Goal: Check status: Check status

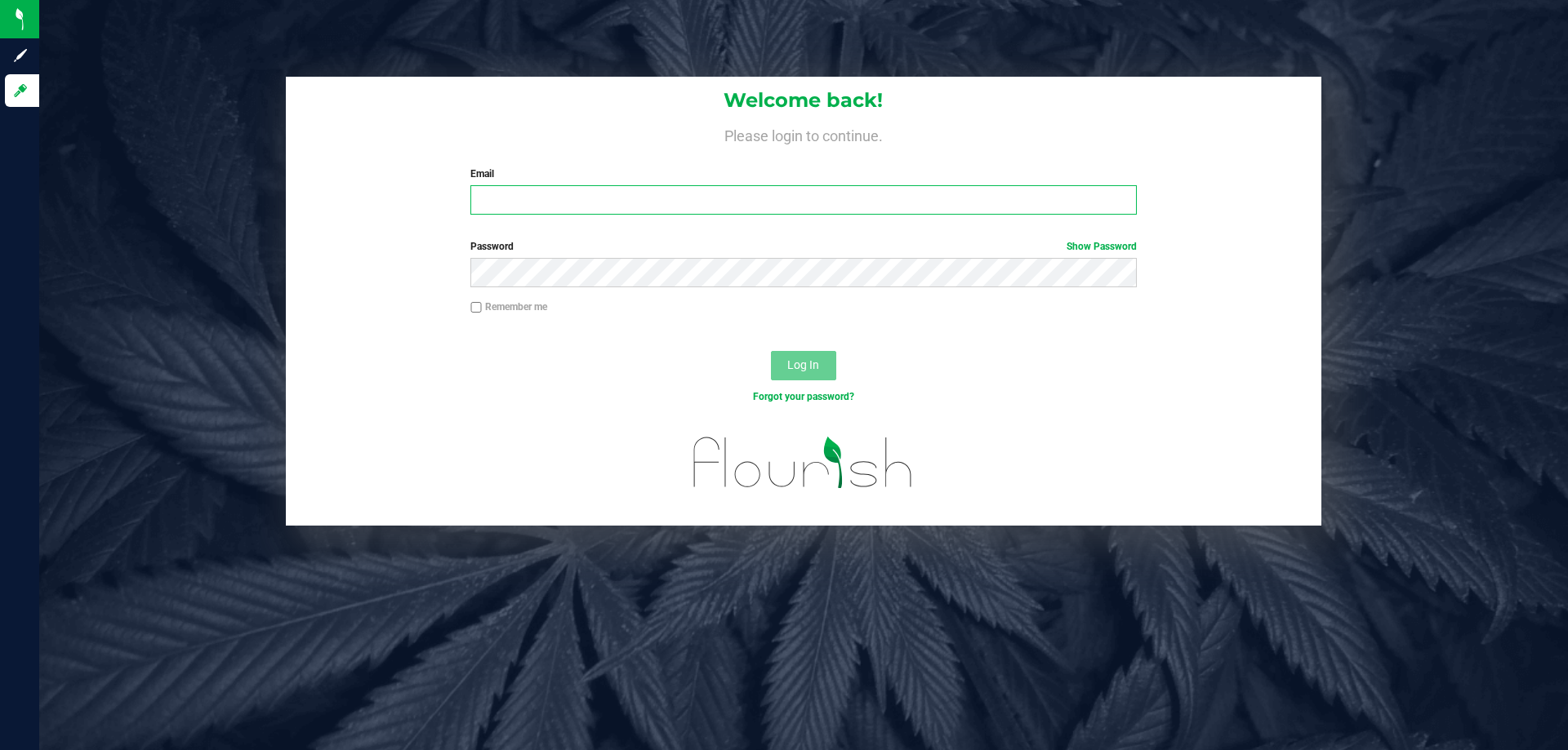
click at [629, 210] on input "Email" at bounding box center [803, 199] width 666 height 29
click at [565, 188] on input "Email" at bounding box center [803, 199] width 666 height 29
type input "mschaefer@liveparallel.com"
click at [771, 351] on button "Log In" at bounding box center [804, 365] width 66 height 29
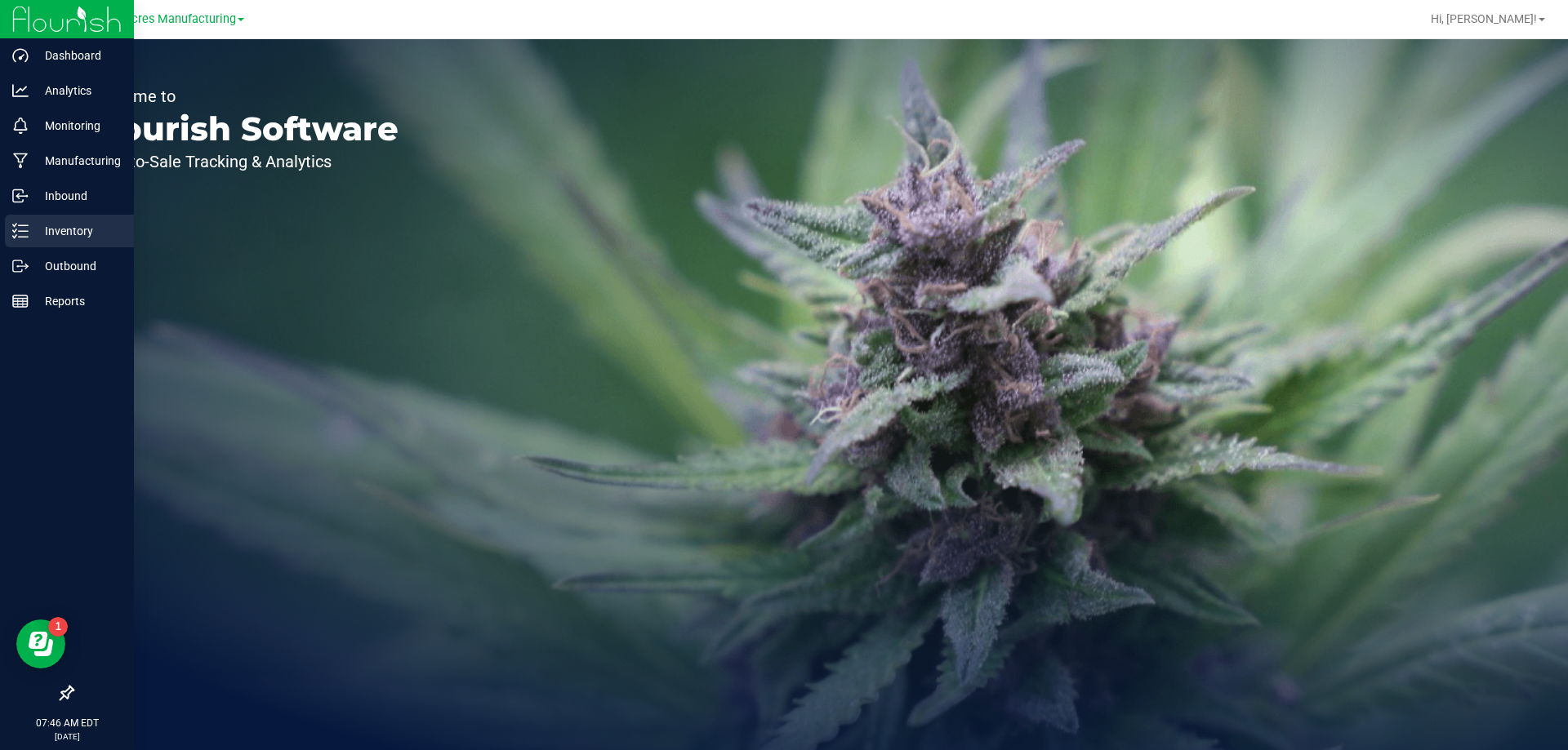
click at [22, 235] on icon at bounding box center [20, 230] width 16 height 16
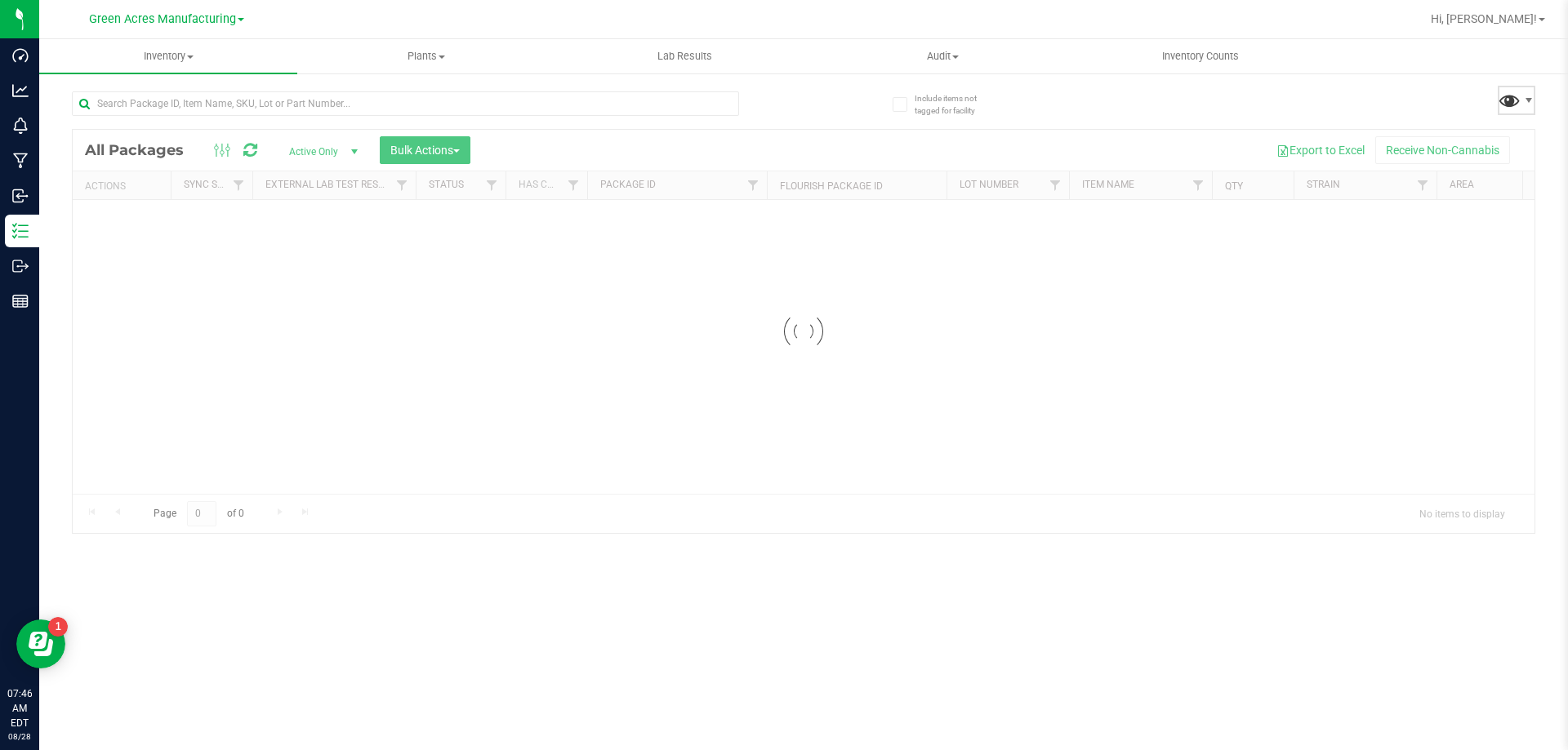
click at [1507, 98] on span at bounding box center [1509, 99] width 23 height 23
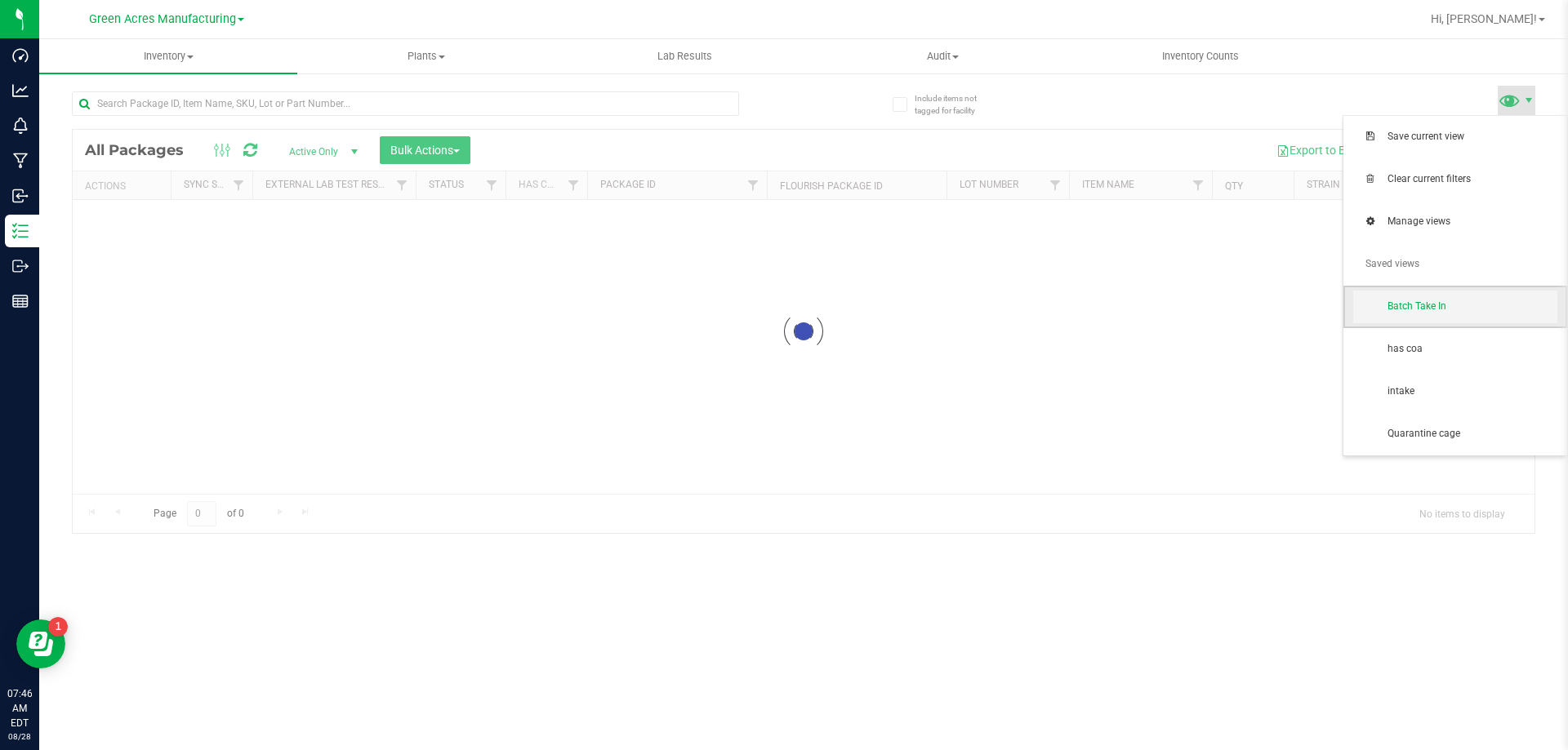
click at [1390, 311] on span "Batch Take In" at bounding box center [1472, 306] width 170 height 14
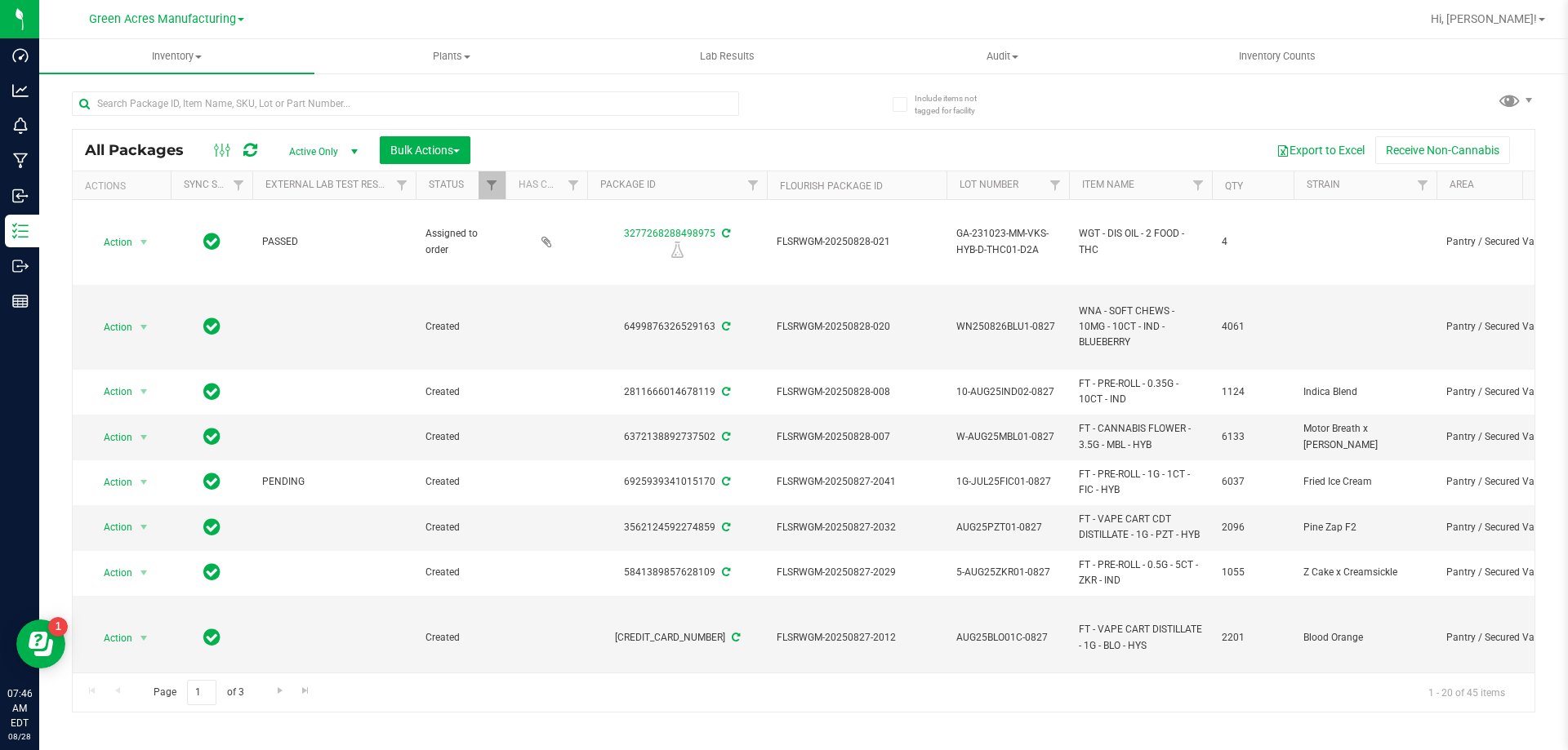
click at [1226, 101] on div "All Packages Active Only Active Only Lab Samples Locked All External Internal B…" at bounding box center [804, 394] width 1463 height 637
click at [1303, 151] on button "Export to Excel" at bounding box center [1320, 151] width 110 height 28
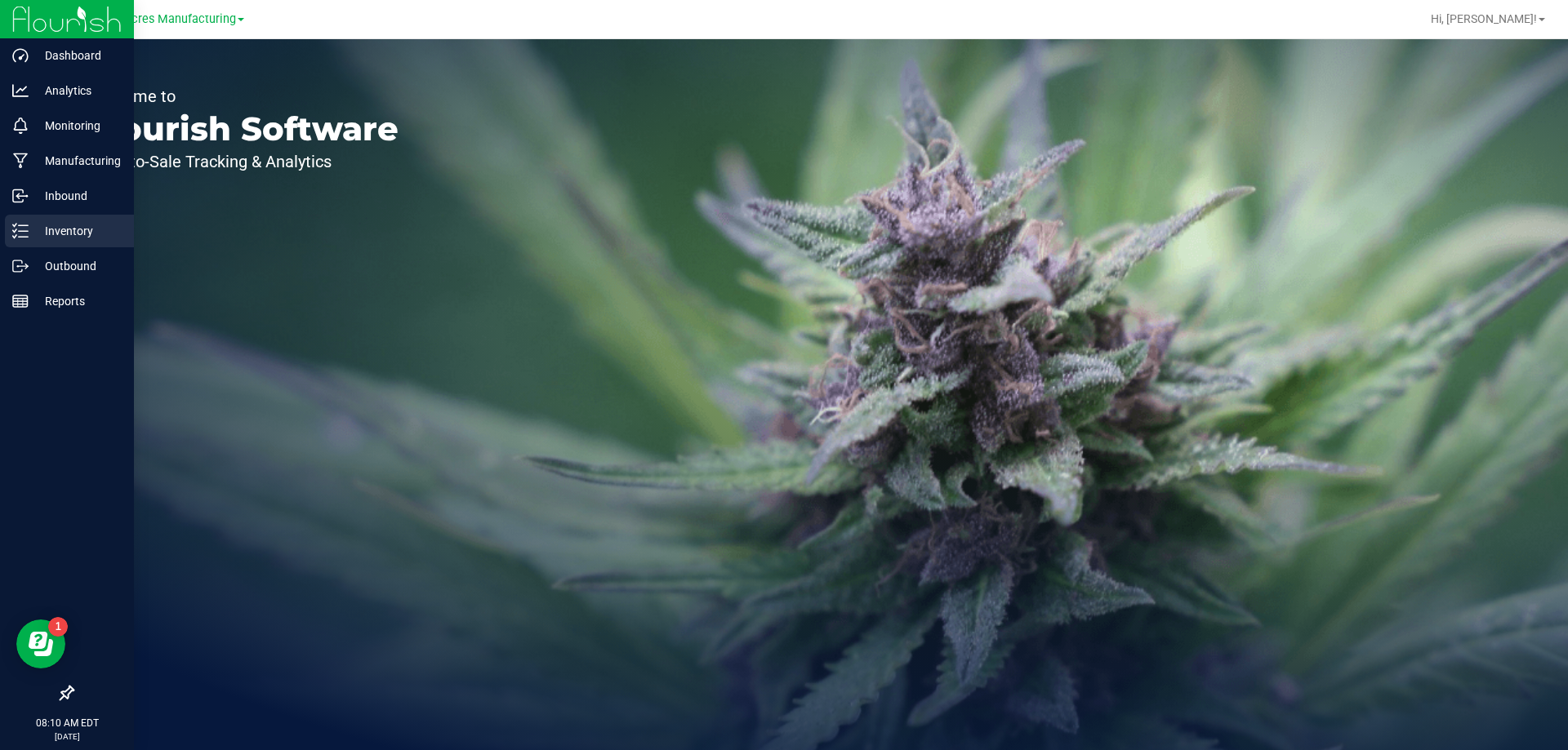
click at [15, 222] on div "Inventory" at bounding box center [69, 230] width 129 height 33
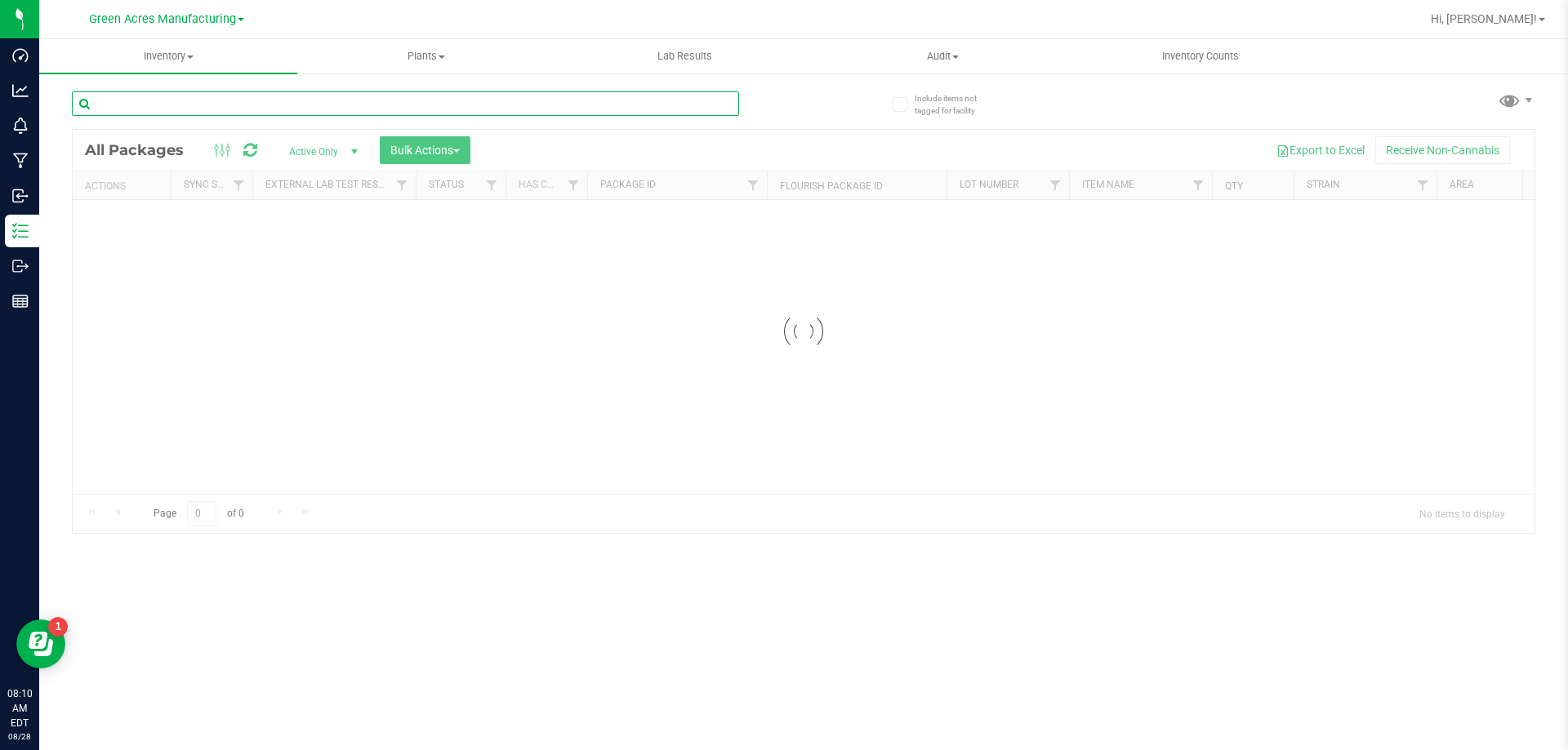
click at [297, 114] on input "text" at bounding box center [406, 104] width 667 height 24
paste input "1G-JUL25FIC01-0827"
type input "1G-JUL25FIC01-0827"
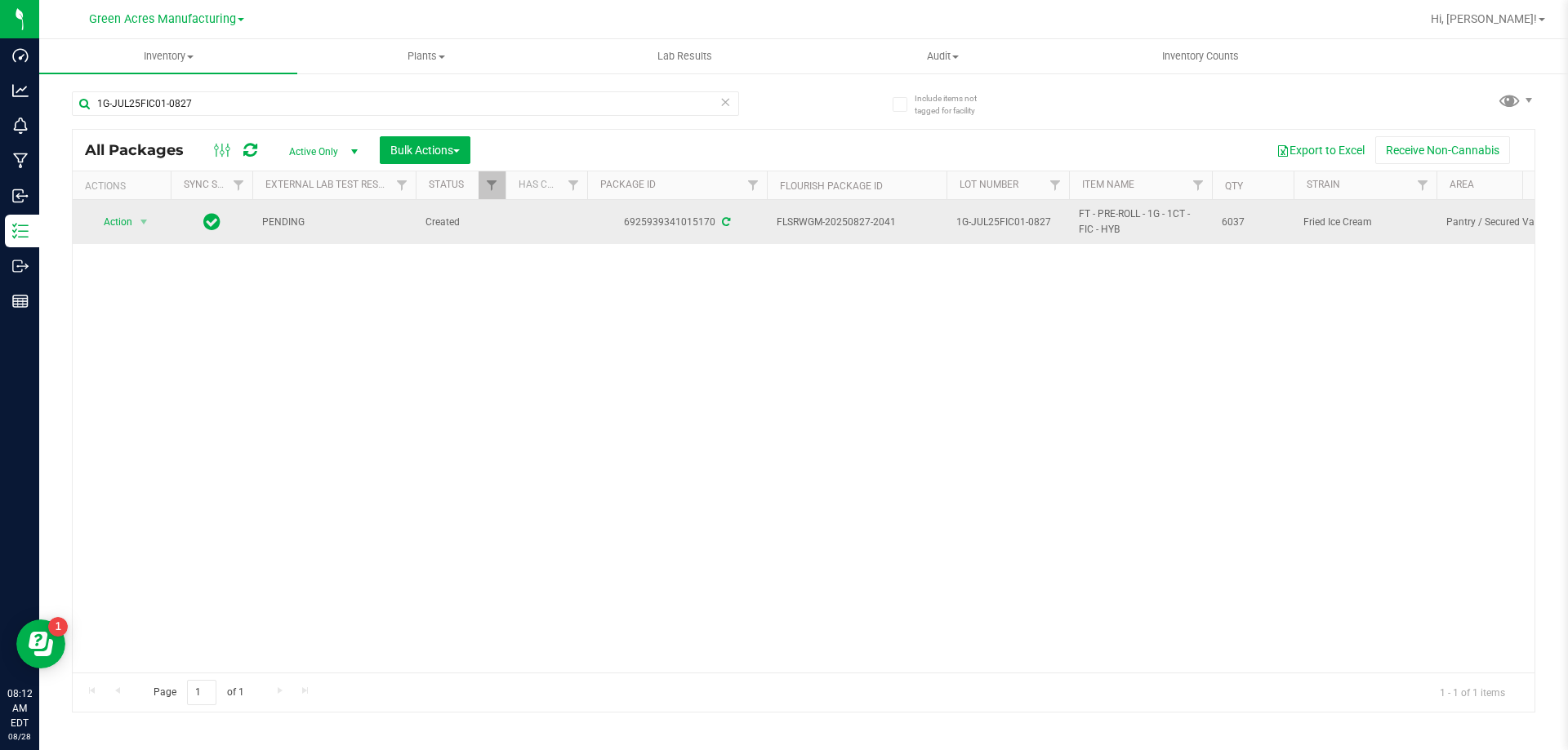
drag, startPoint x: 315, startPoint y: 224, endPoint x: 259, endPoint y: 223, distance: 56.0
click at [259, 223] on td "PENDING" at bounding box center [333, 222] width 163 height 44
click at [428, 227] on span "Created" at bounding box center [460, 222] width 70 height 16
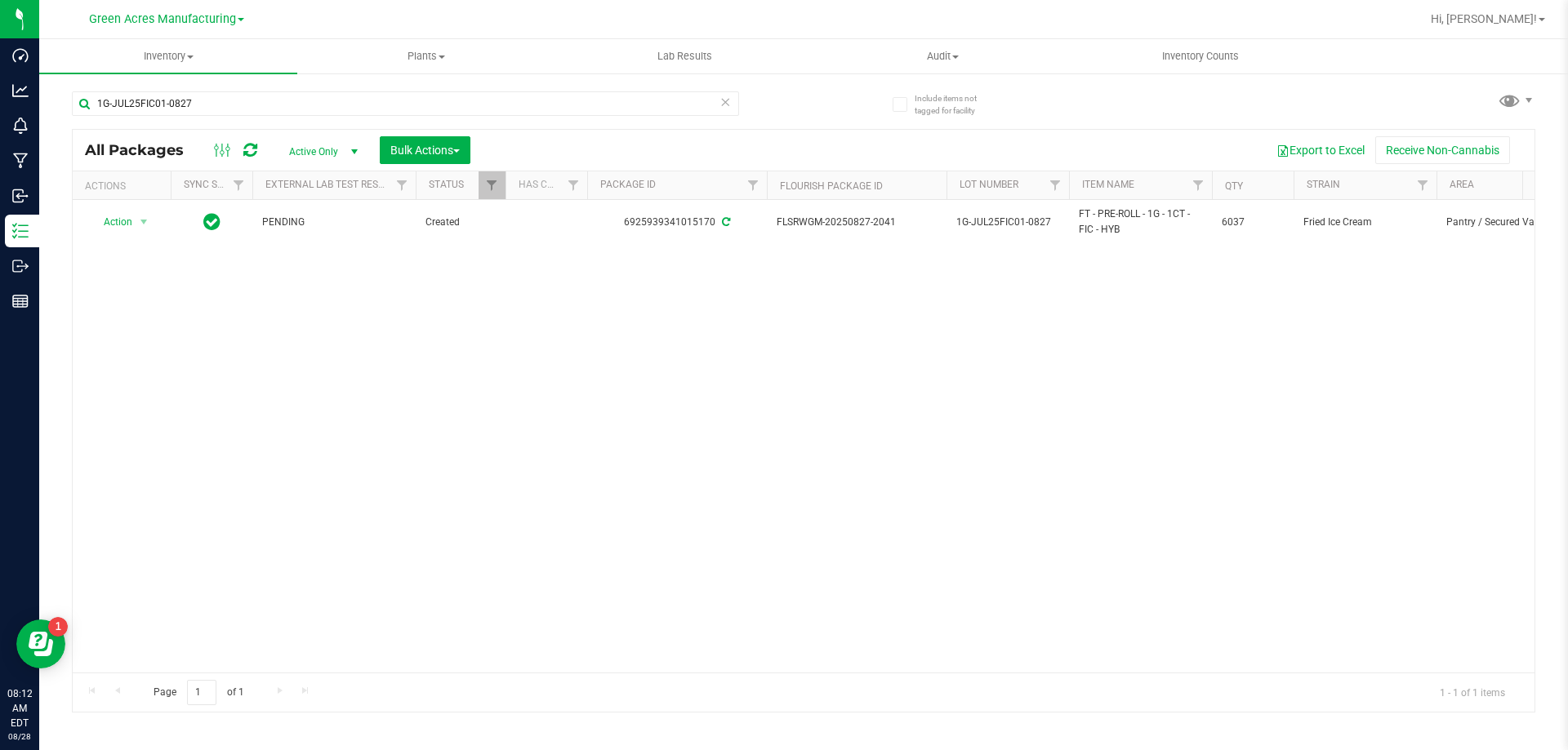
click at [332, 154] on span "Active Only" at bounding box center [320, 152] width 90 height 22
click at [323, 199] on li "Lab Samples" at bounding box center [319, 202] width 88 height 24
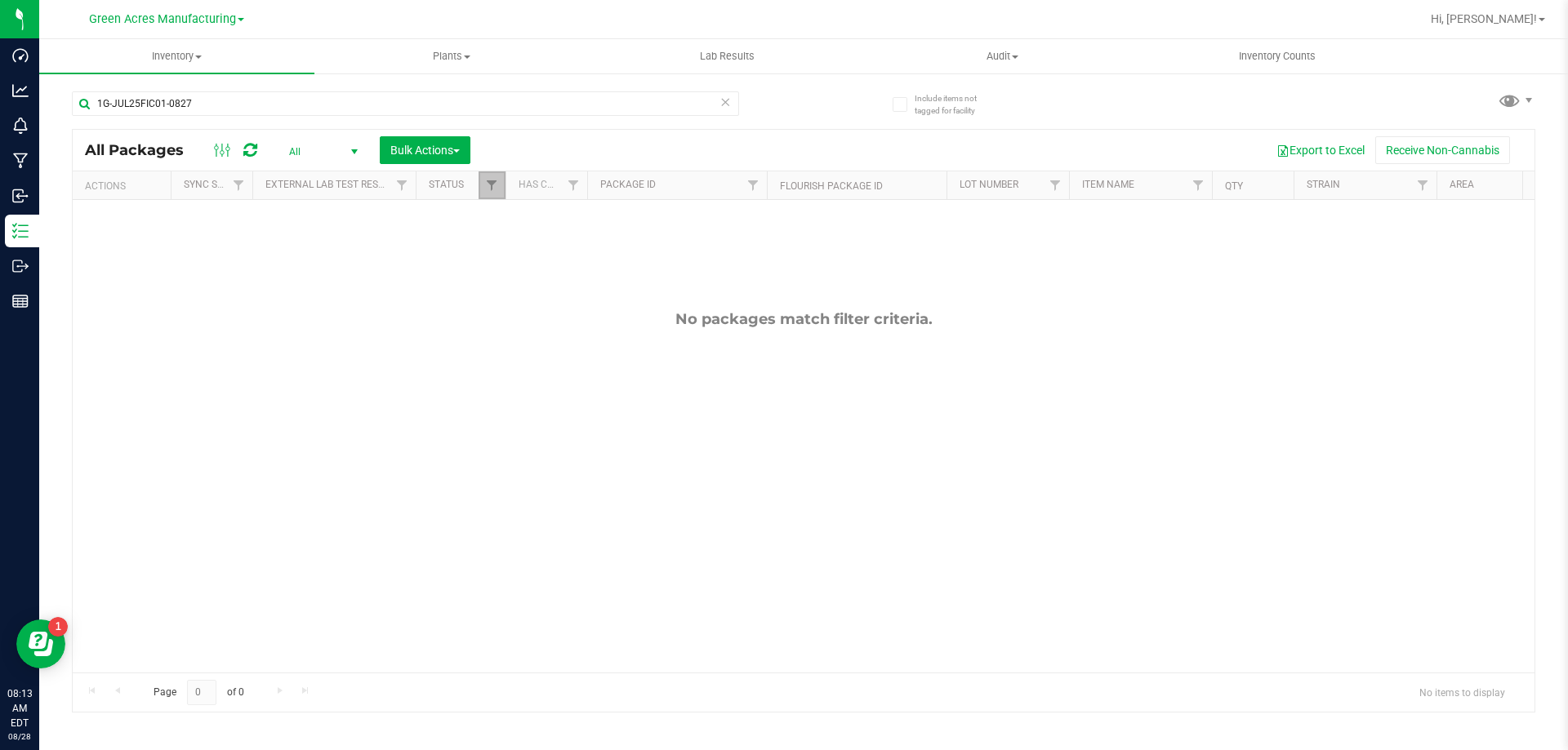
click at [481, 175] on link "Filter" at bounding box center [492, 185] width 27 height 28
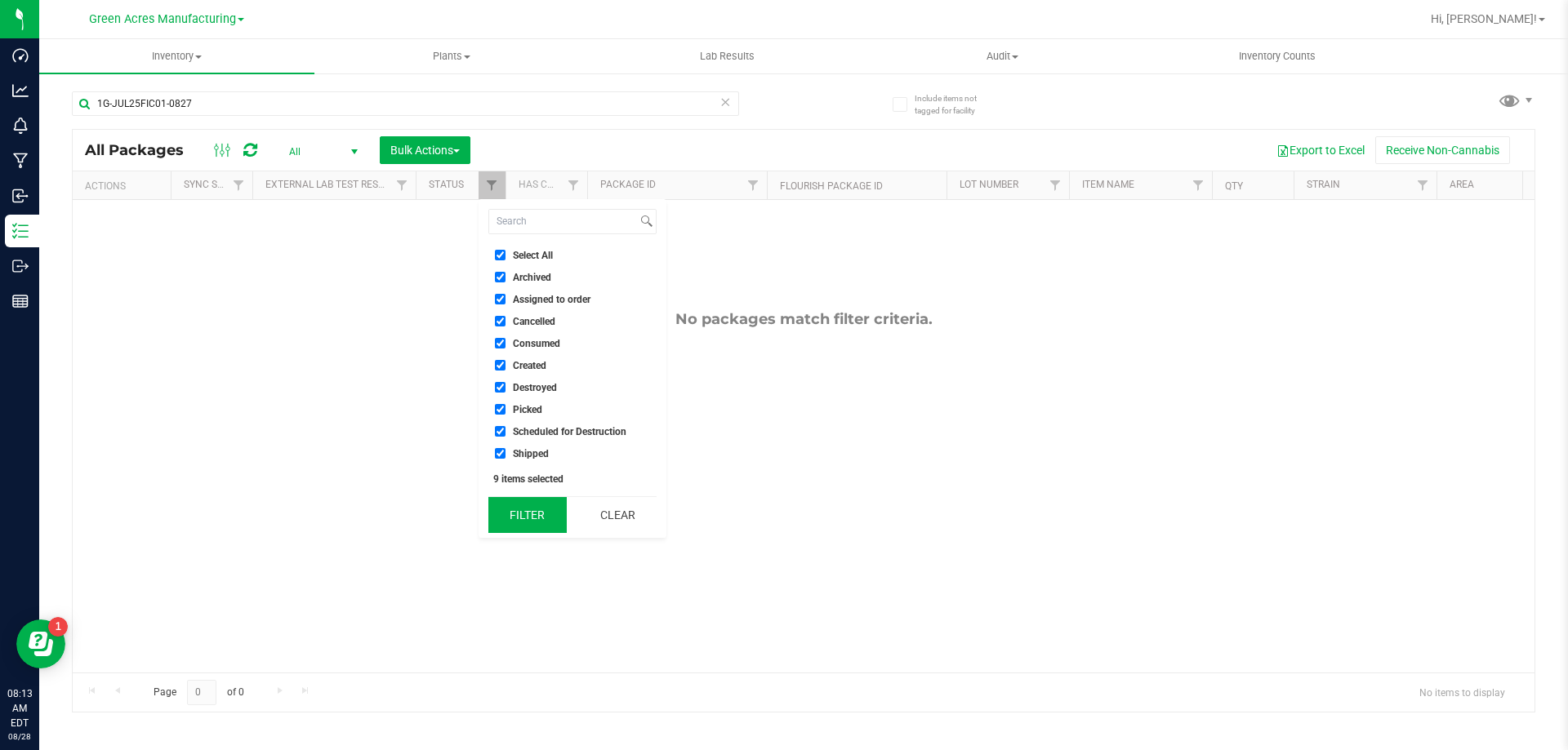
click at [544, 513] on button "Filter" at bounding box center [527, 515] width 79 height 36
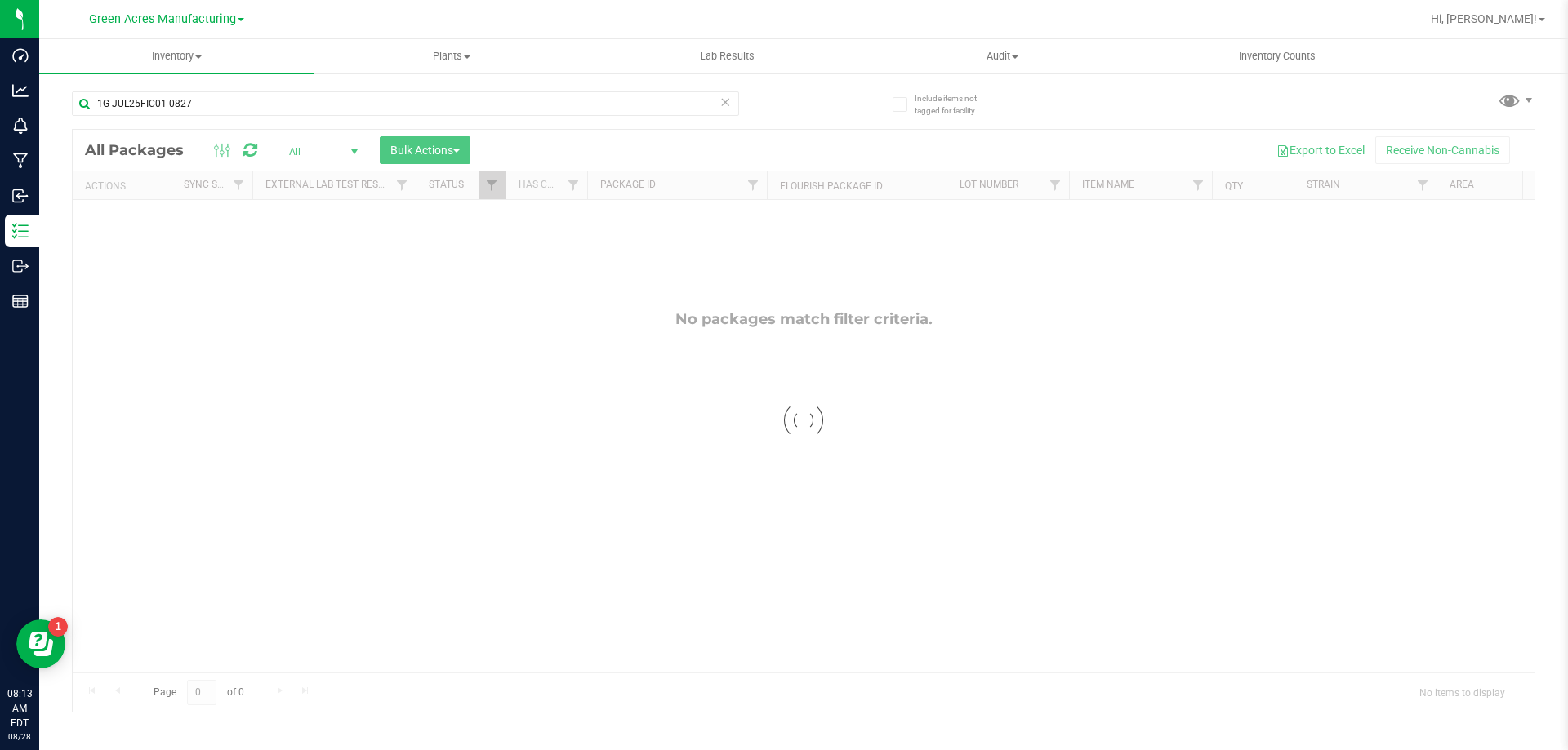
click at [490, 191] on div at bounding box center [804, 421] width 1462 height 582
click at [496, 189] on span "Filter" at bounding box center [492, 185] width 13 height 13
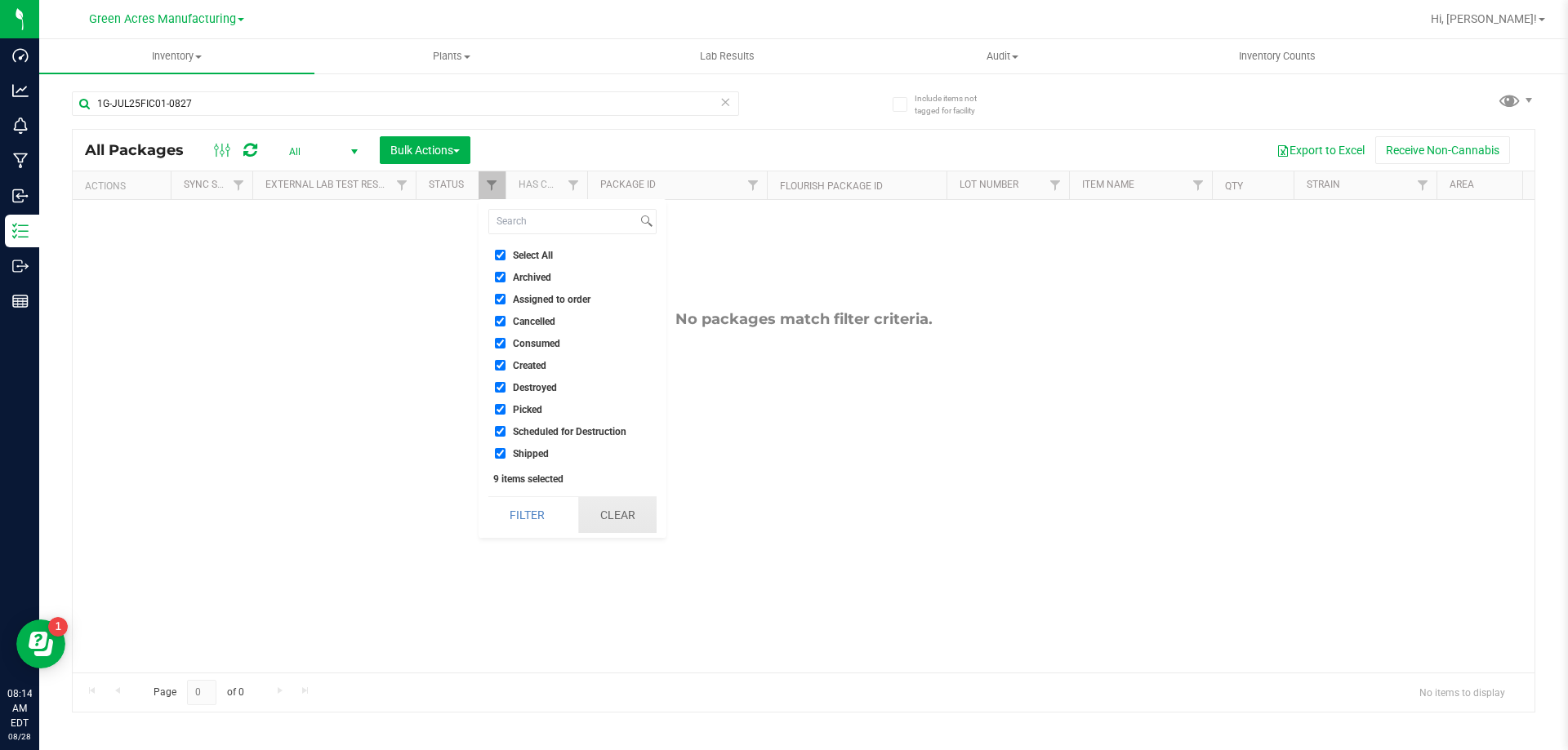
click at [596, 513] on button "Clear" at bounding box center [617, 515] width 79 height 36
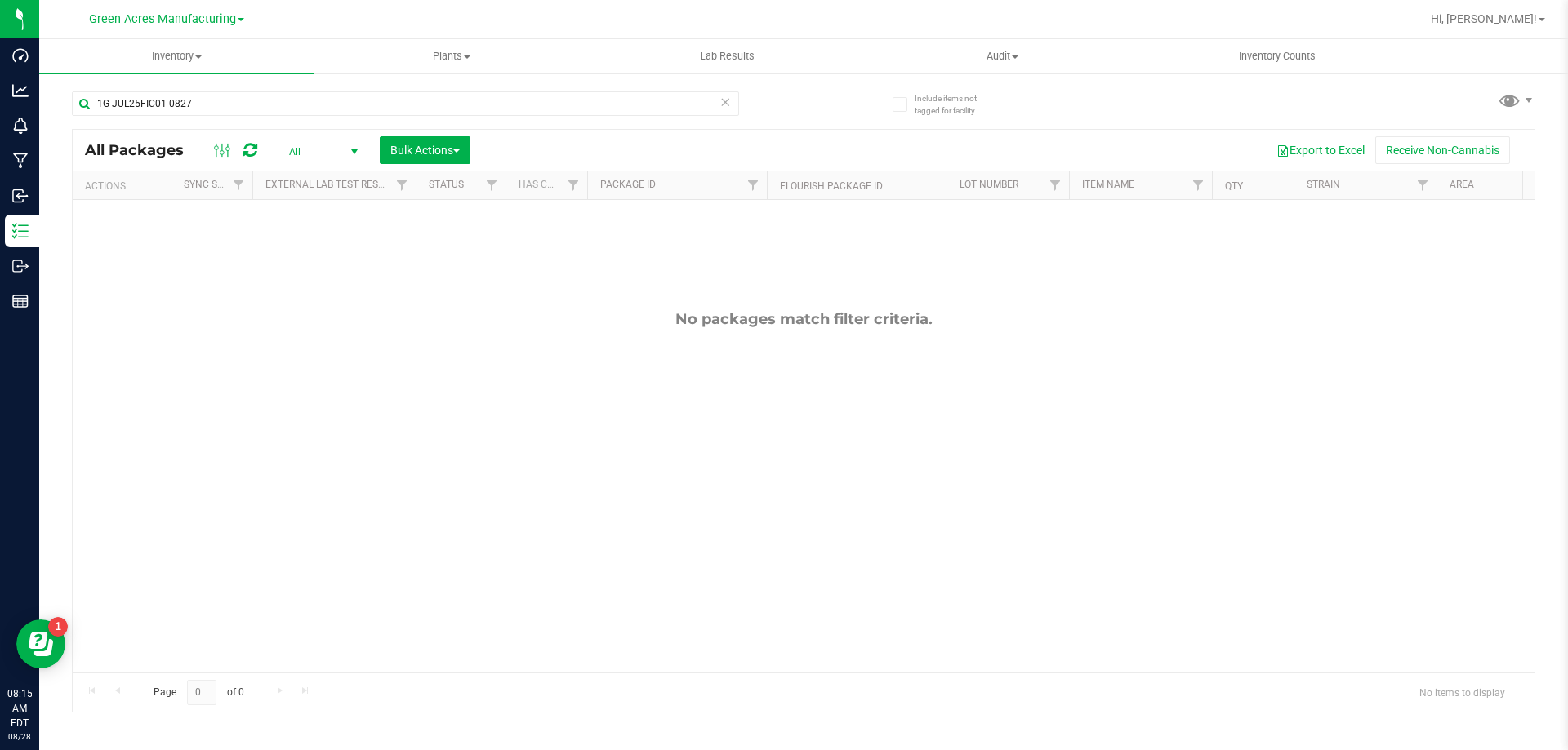
click at [328, 158] on span "All" at bounding box center [320, 152] width 90 height 22
click at [1521, 86] on span at bounding box center [1516, 100] width 37 height 29
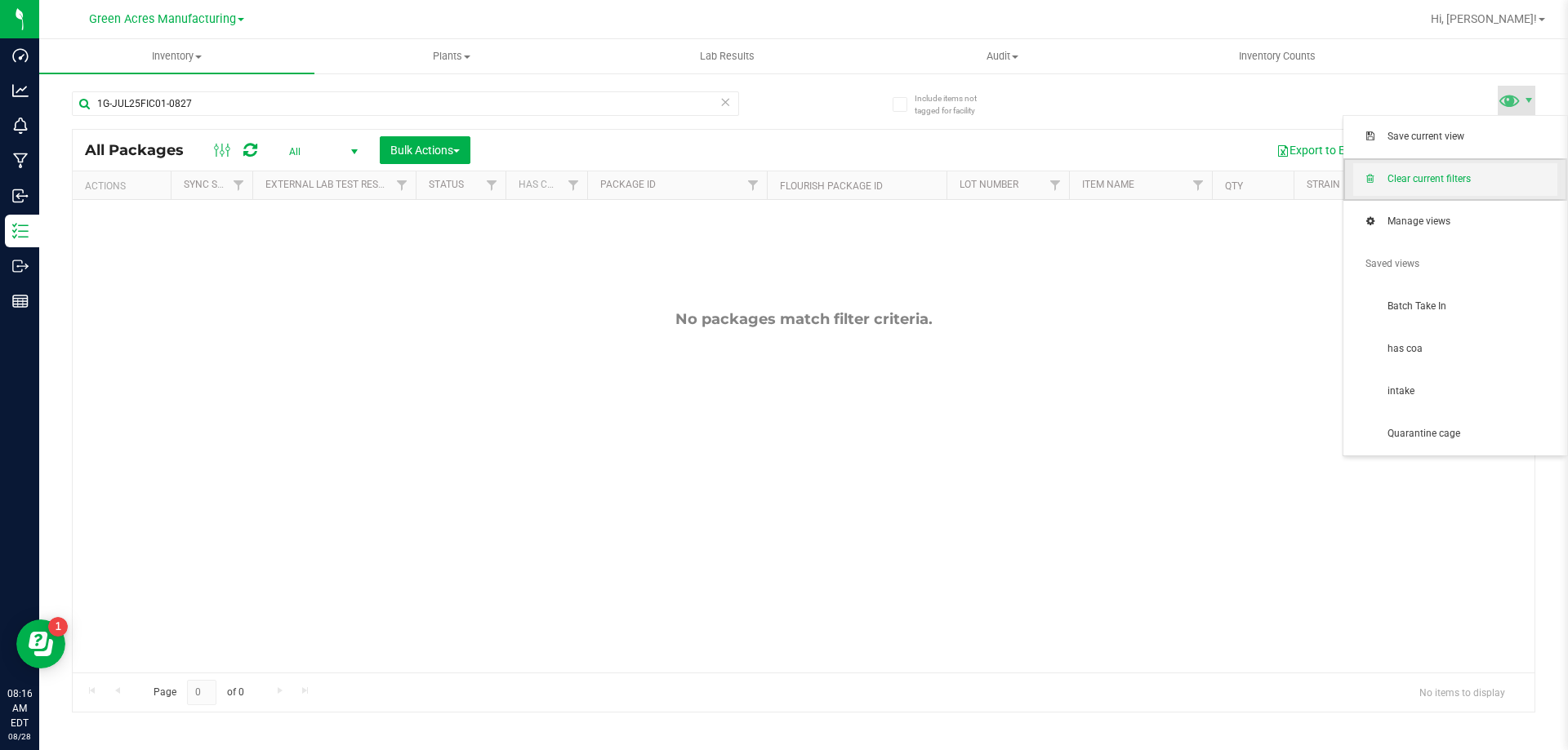
click at [1456, 187] on span "Clear current filters" at bounding box center [1456, 179] width 204 height 33
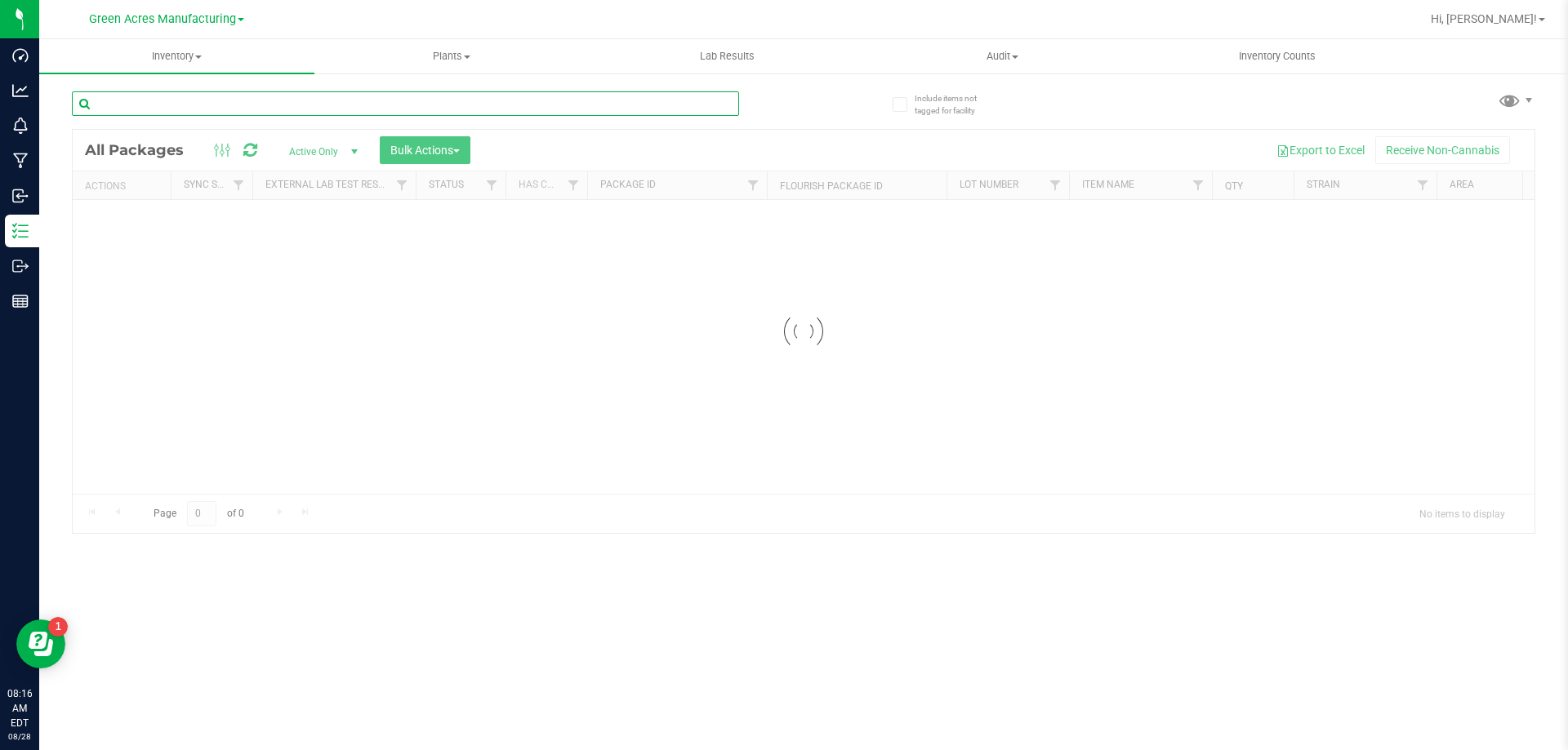
click at [721, 98] on input "text" at bounding box center [406, 104] width 667 height 24
paste input "W-AUG25MBL01-0827 FT - CANNABIS FLOWER - 3.5G - MBL - HYB 6133 1G-JUL25FIC01-08…"
type input "W-AUG25MBL01-0827 FT - CANNABIS FLOWER - 3.5G - MBL - HYB 6133 1G-JUL25FIC01-08…"
click at [739, 102] on div "W-AUG25MBL01-0827 FT - CANNABIS FLOWER - 3.5G - MBL - HYB 6133 1G-JUL25FIC01-08…" at bounding box center [437, 103] width 732 height 52
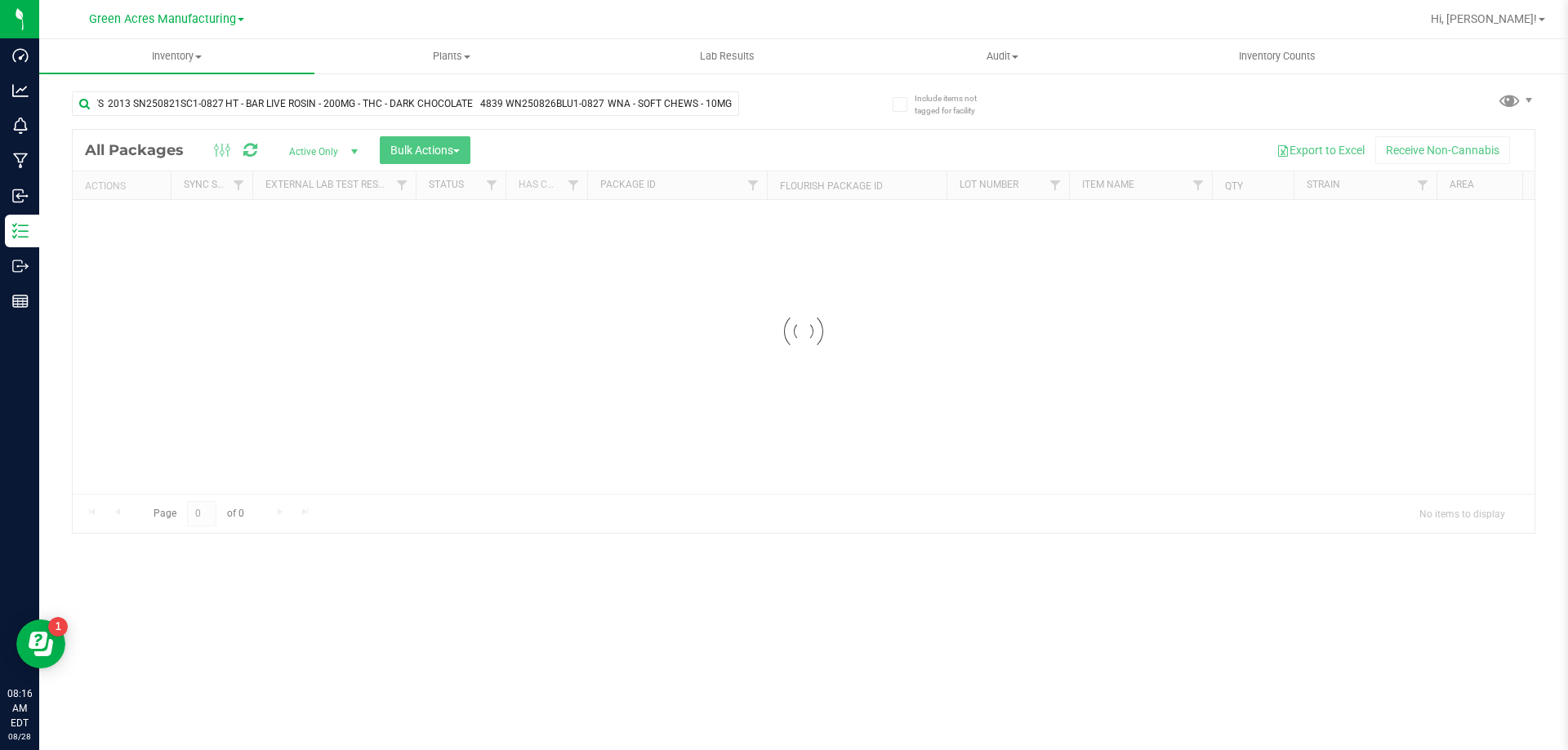
scroll to position [0, 0]
click at [730, 101] on input "W-AUG25MBL01-0827 FT - CANNABIS FLOWER - 3.5G - MBL - HYB 6133 1G-JUL25FIC01-08…" at bounding box center [406, 104] width 667 height 24
drag, startPoint x: 736, startPoint y: 104, endPoint x: 712, endPoint y: 104, distance: 24.0
click at [712, 104] on input "W-AUG25MBL01-0827 FT - CANNABIS FLOWER - 3.5G - MBL - HYB 6133 1G-JUL25FIC01-08…" at bounding box center [406, 104] width 667 height 24
click at [726, 105] on icon at bounding box center [725, 101] width 11 height 20
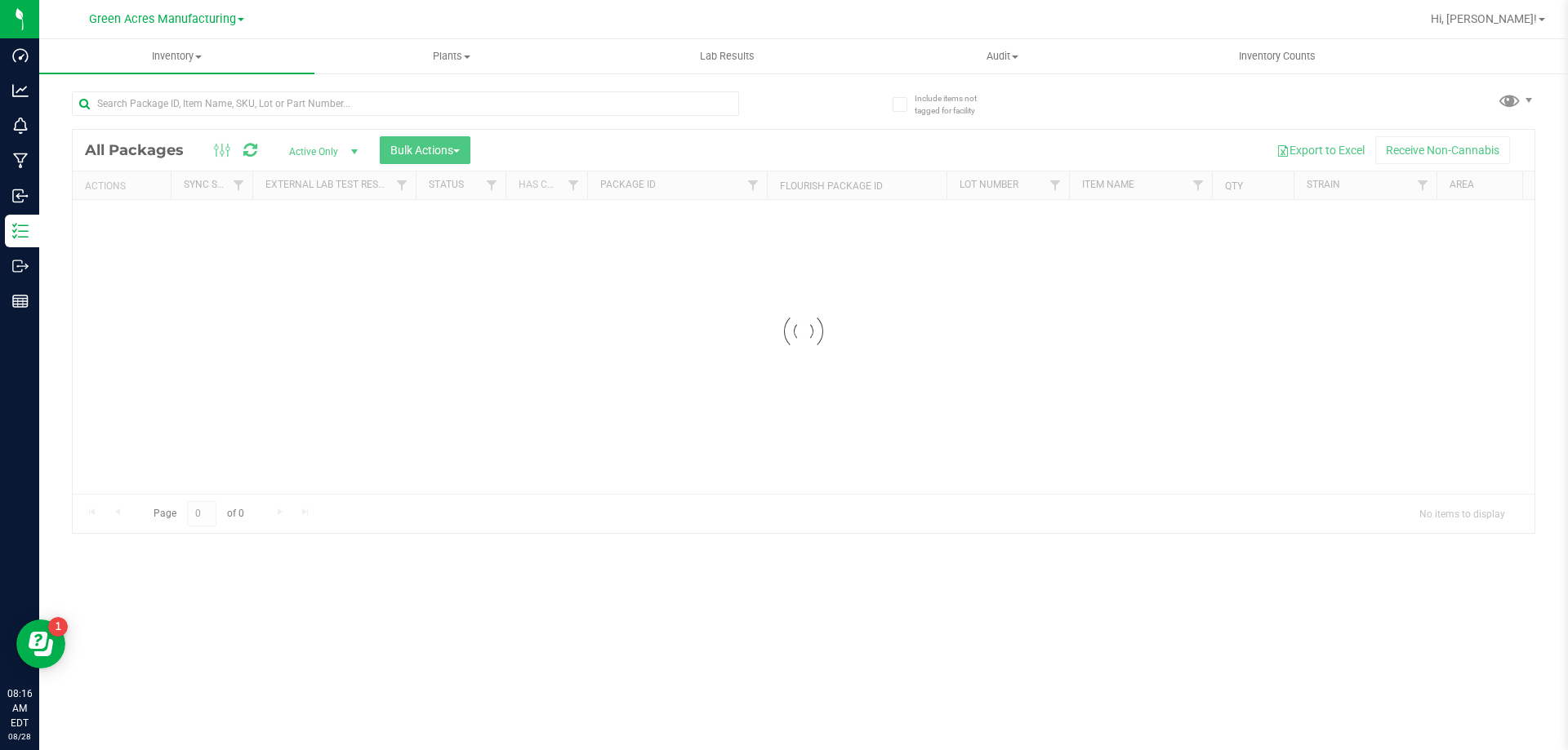
click at [447, 80] on div at bounding box center [437, 103] width 732 height 52
click at [445, 102] on input "text" at bounding box center [406, 104] width 667 height 24
paste input "1G-JUL25FIC01-0827"
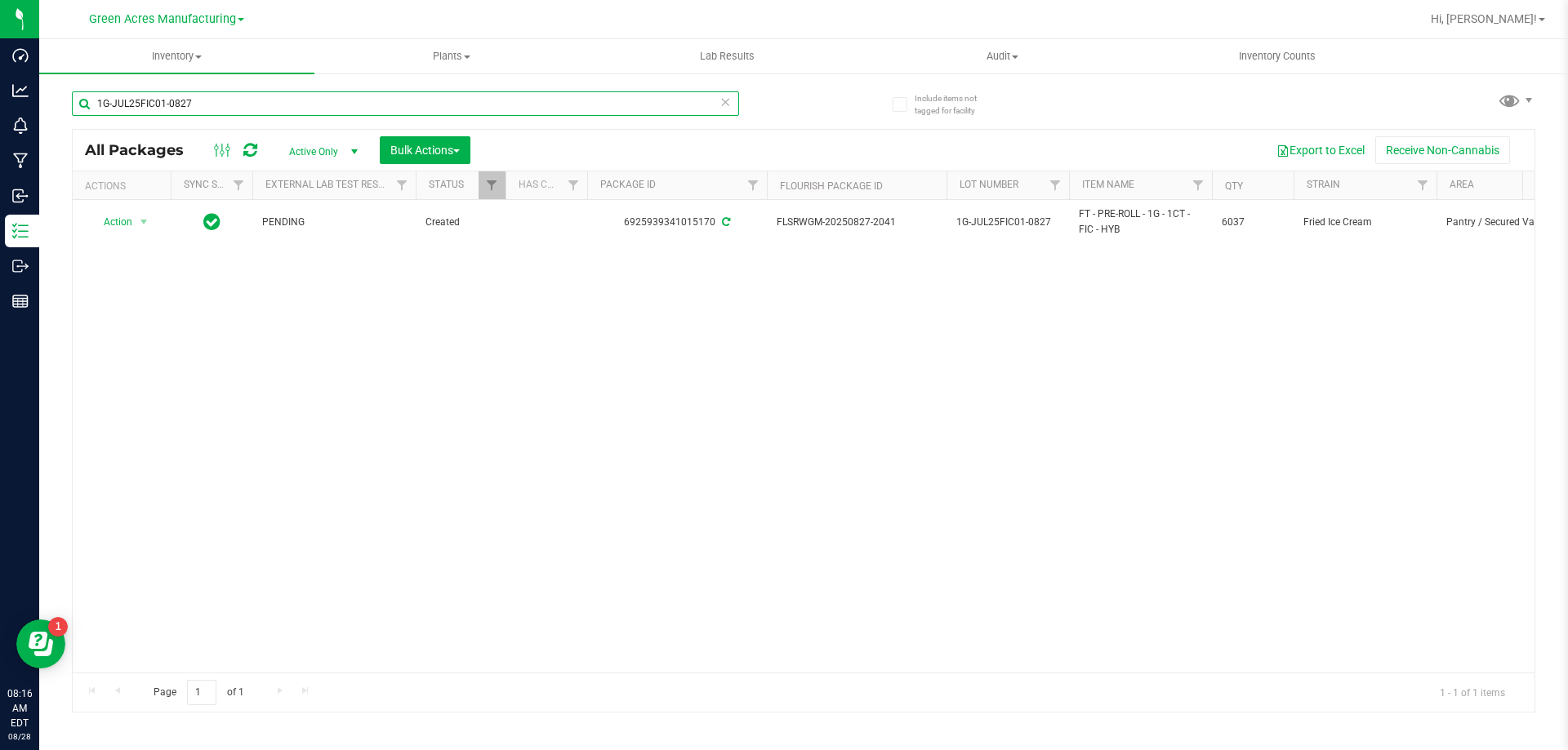
type input "1G-JUL25FIC01-0827"
click at [329, 143] on span "Active Only" at bounding box center [320, 152] width 90 height 22
click at [328, 239] on li "All" at bounding box center [319, 251] width 88 height 24
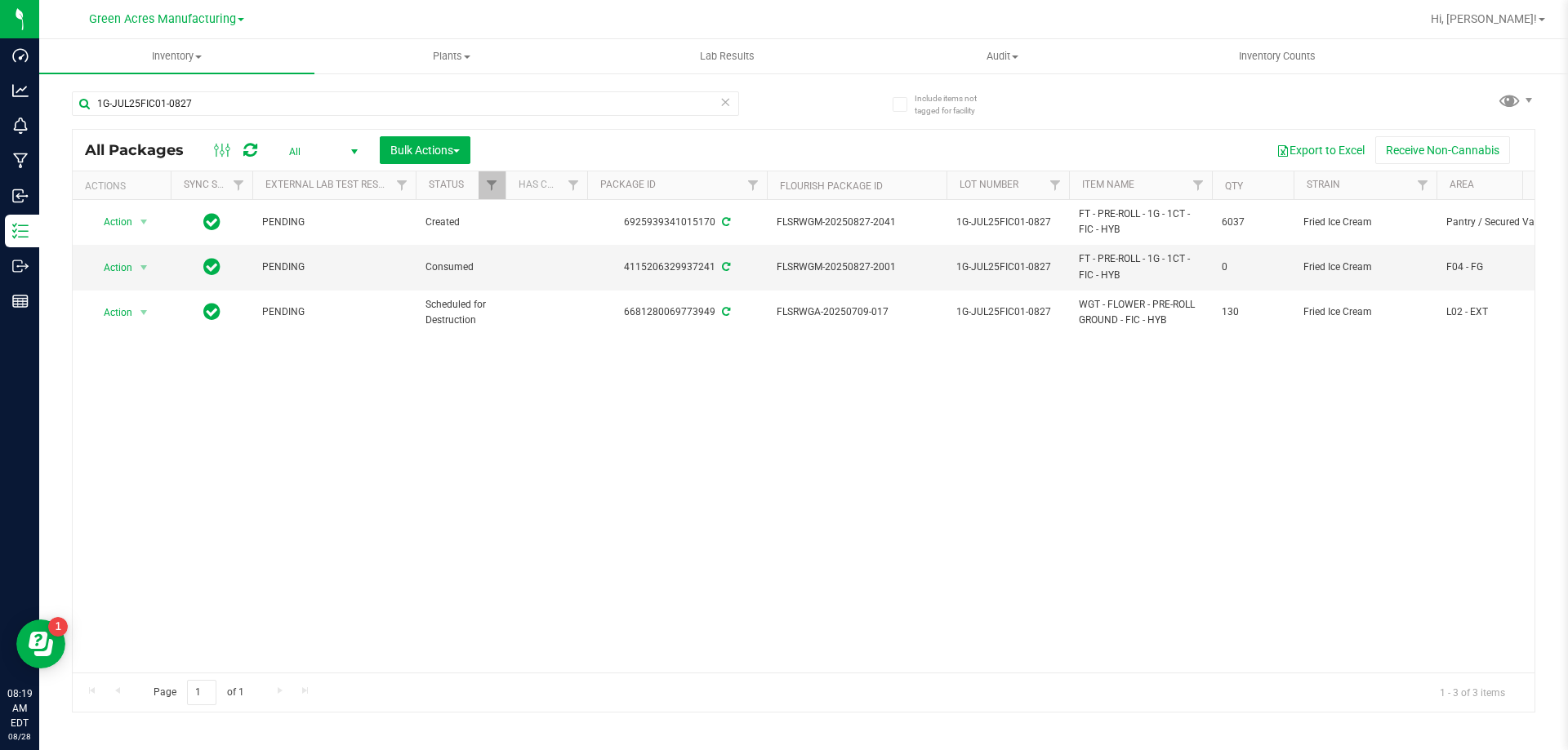
click at [344, 151] on span "select" at bounding box center [354, 152] width 21 height 22
click at [343, 204] on li "Lab Samples" at bounding box center [319, 202] width 88 height 24
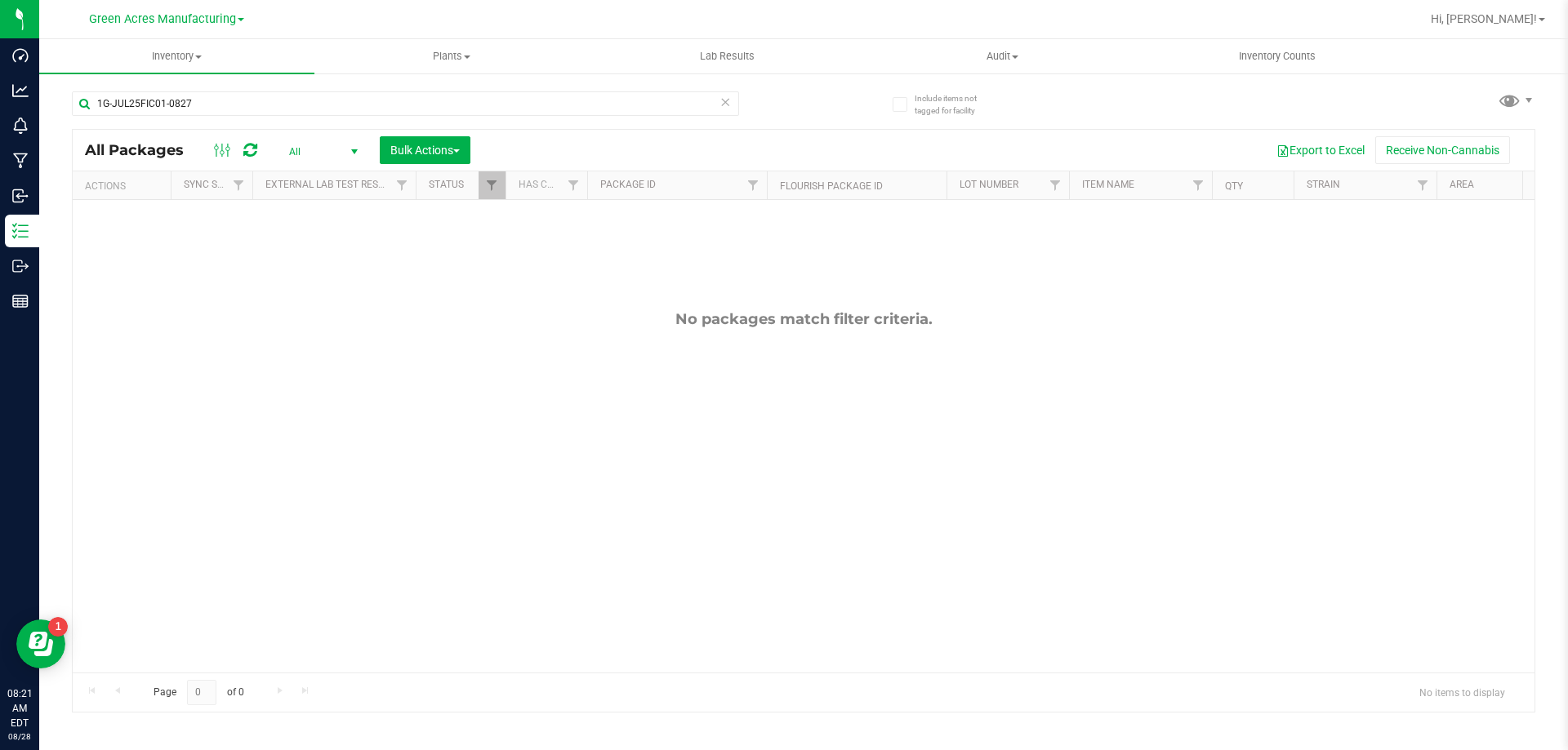
click at [320, 151] on span "All" at bounding box center [320, 152] width 90 height 22
click at [320, 171] on li "Active Only" at bounding box center [319, 178] width 88 height 24
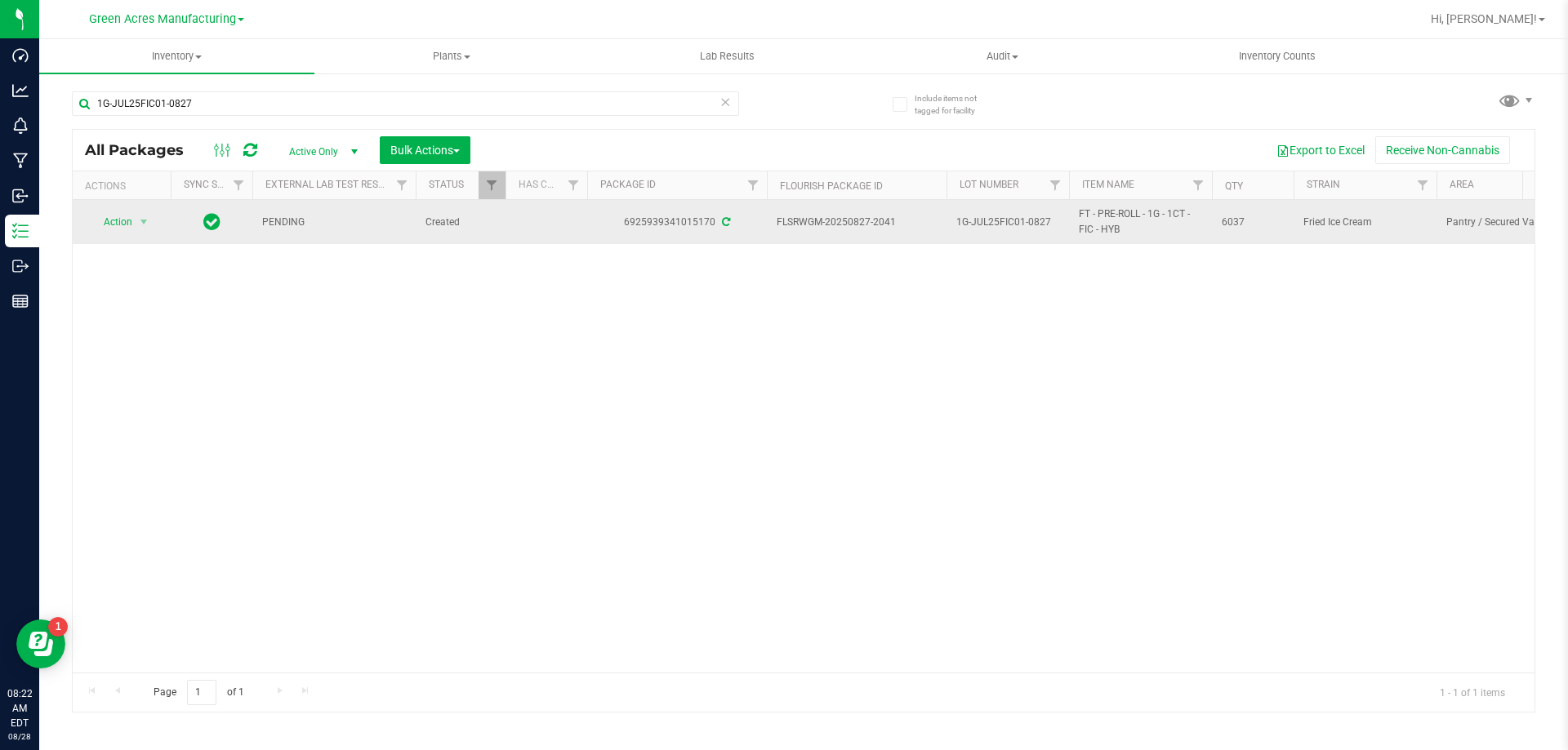
click at [130, 233] on span "Action" at bounding box center [111, 222] width 44 height 22
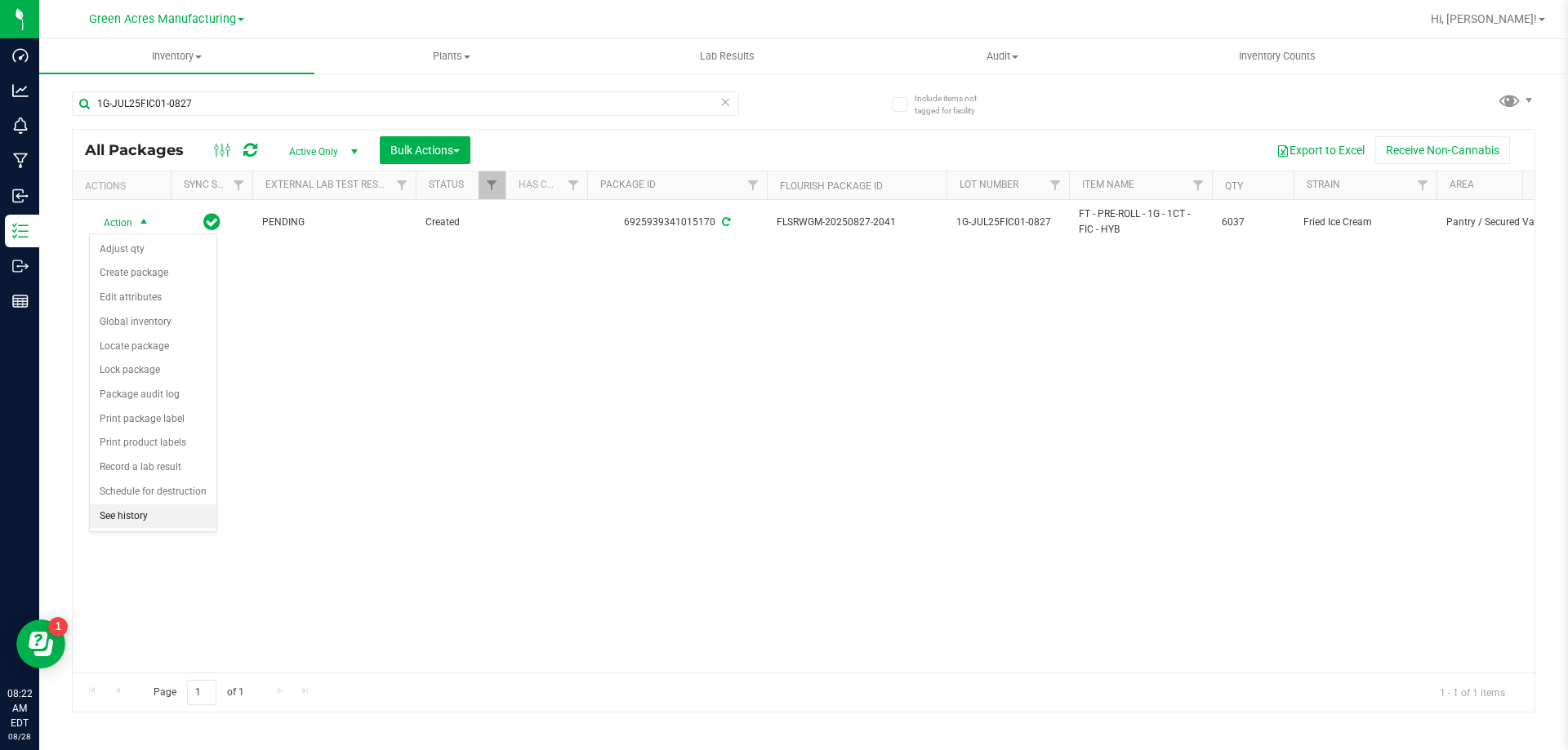
click at [157, 520] on li "See history" at bounding box center [153, 517] width 126 height 24
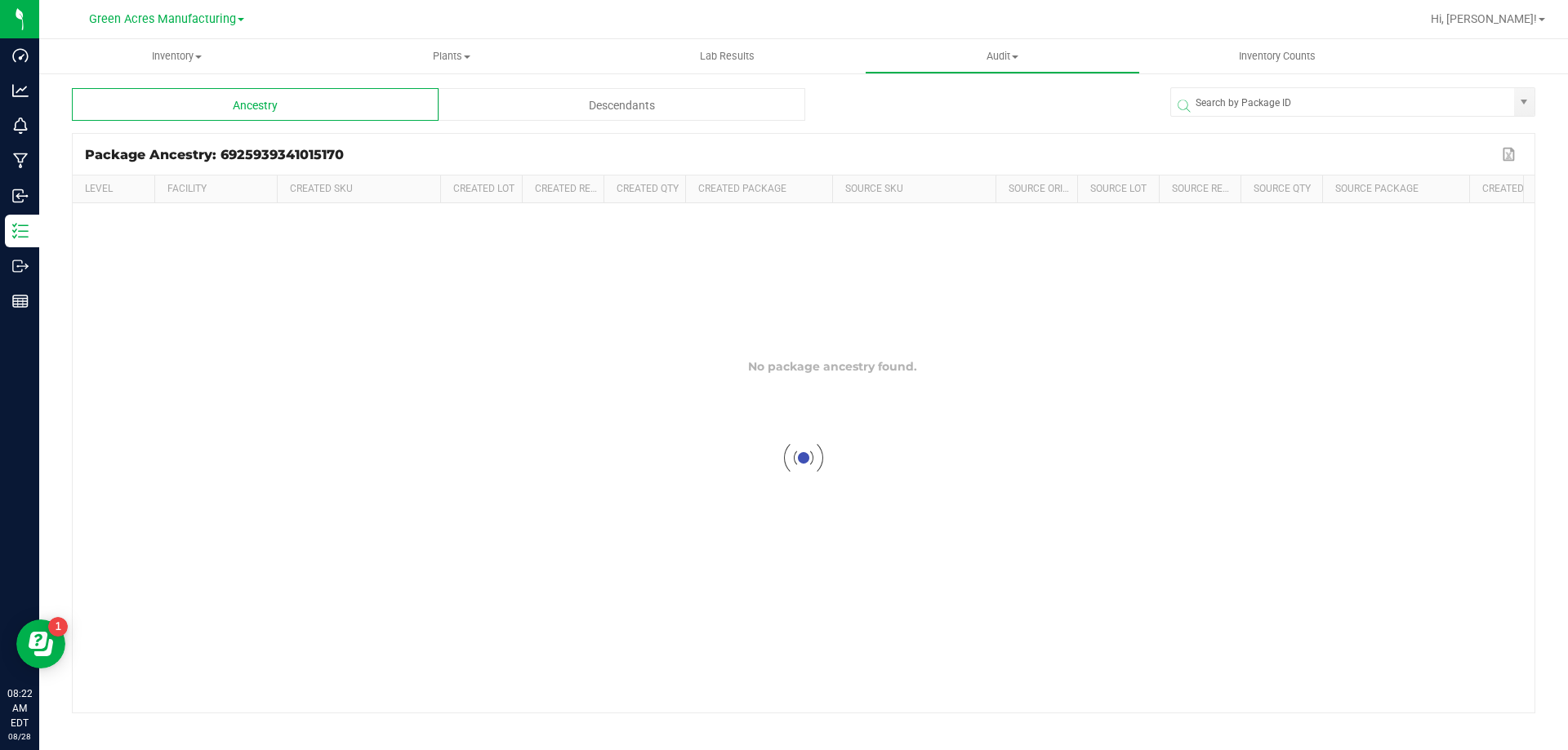
click at [562, 113] on div "Descendants" at bounding box center [621, 104] width 366 height 33
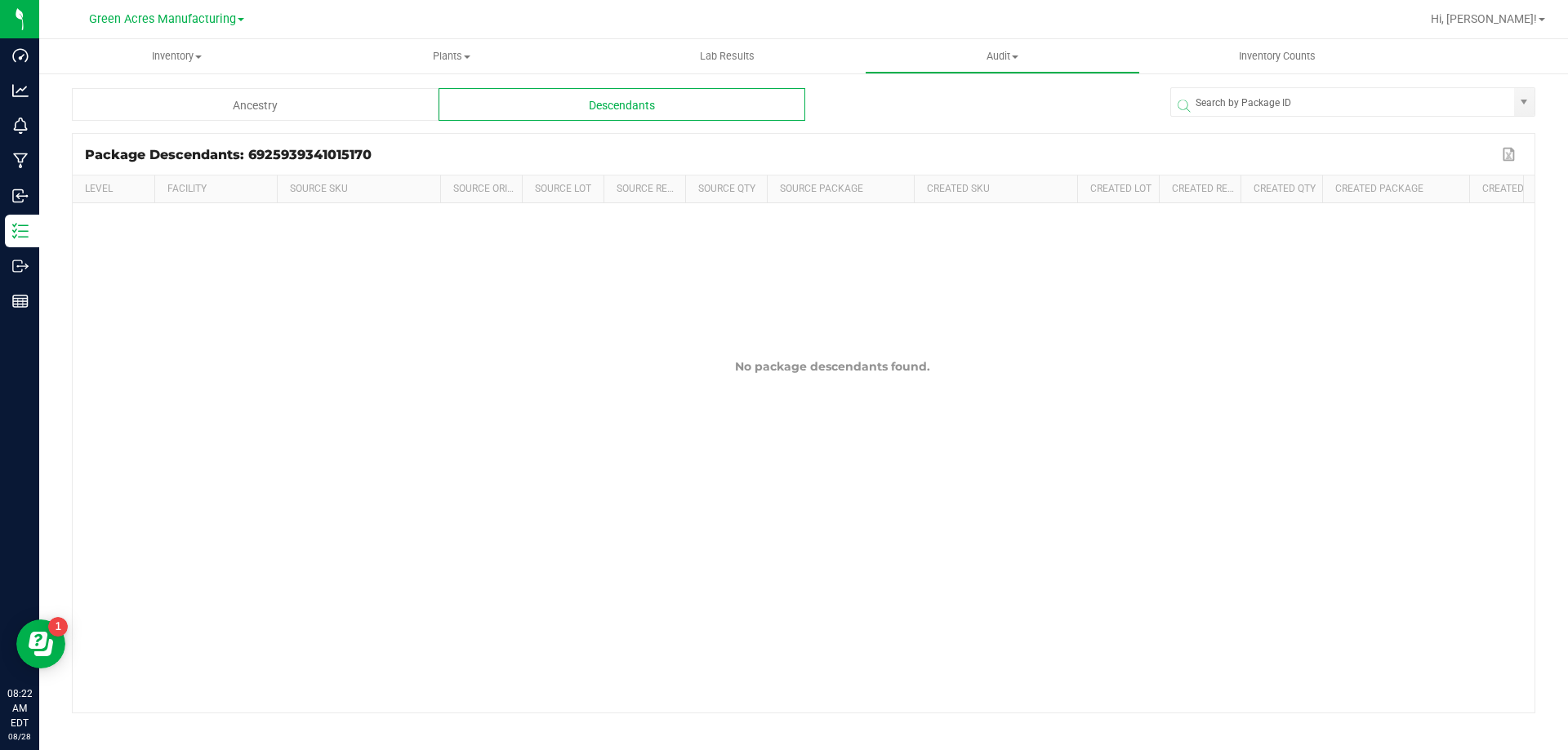
click at [400, 101] on div "Ancestry" at bounding box center [255, 104] width 366 height 33
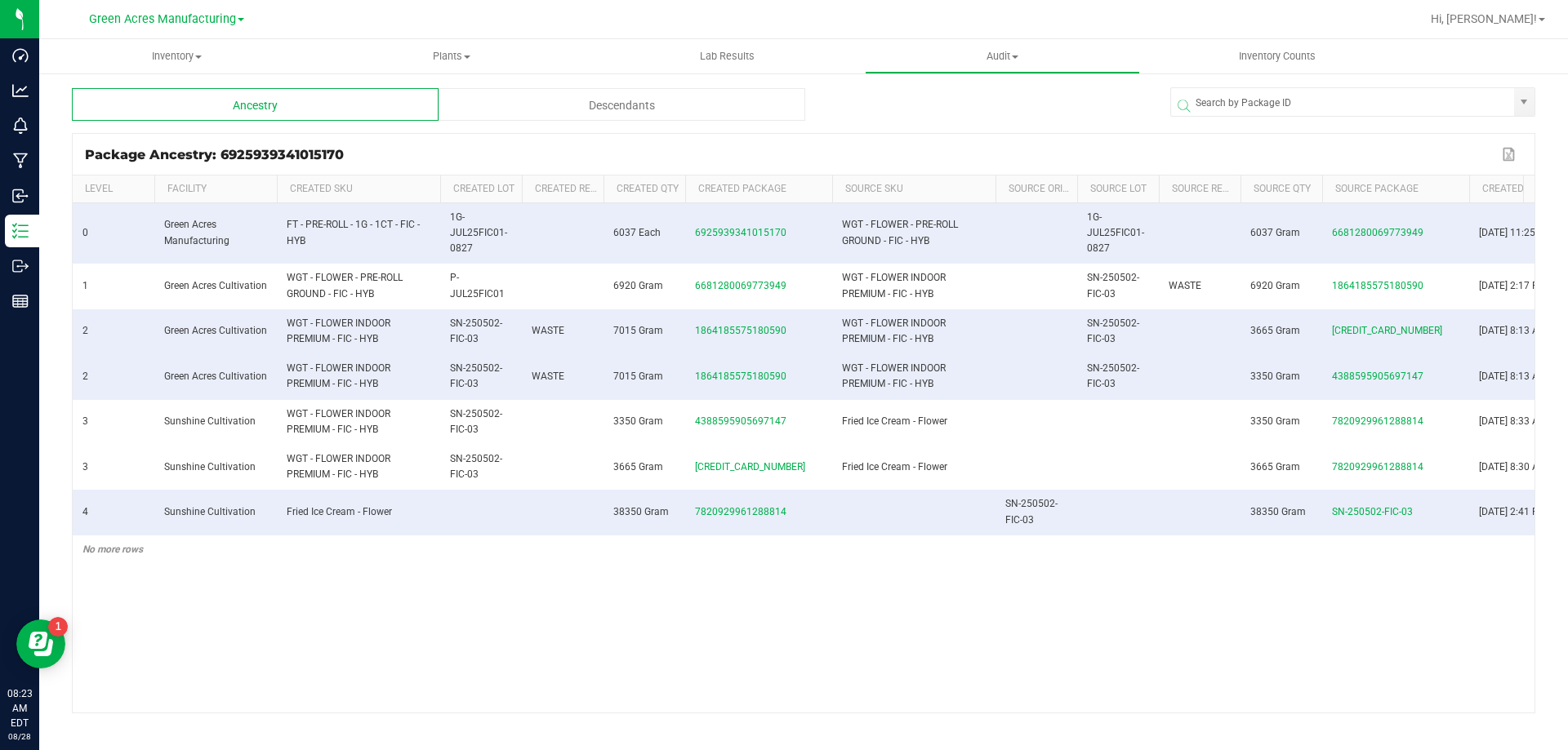
click at [711, 118] on div "Descendants" at bounding box center [621, 104] width 366 height 33
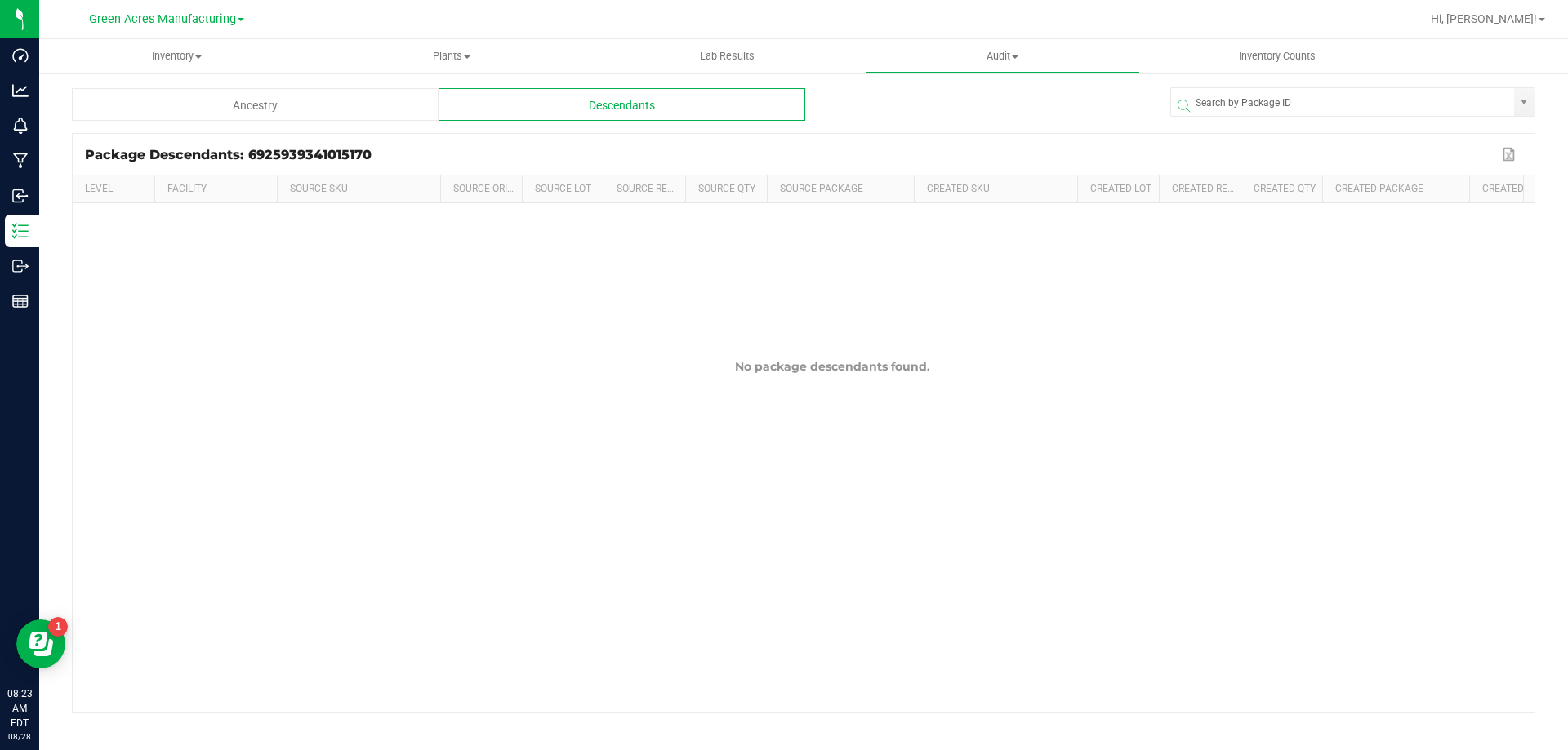
click at [303, 111] on div "Ancestry" at bounding box center [255, 104] width 366 height 33
